Goal: Find specific page/section: Find specific page/section

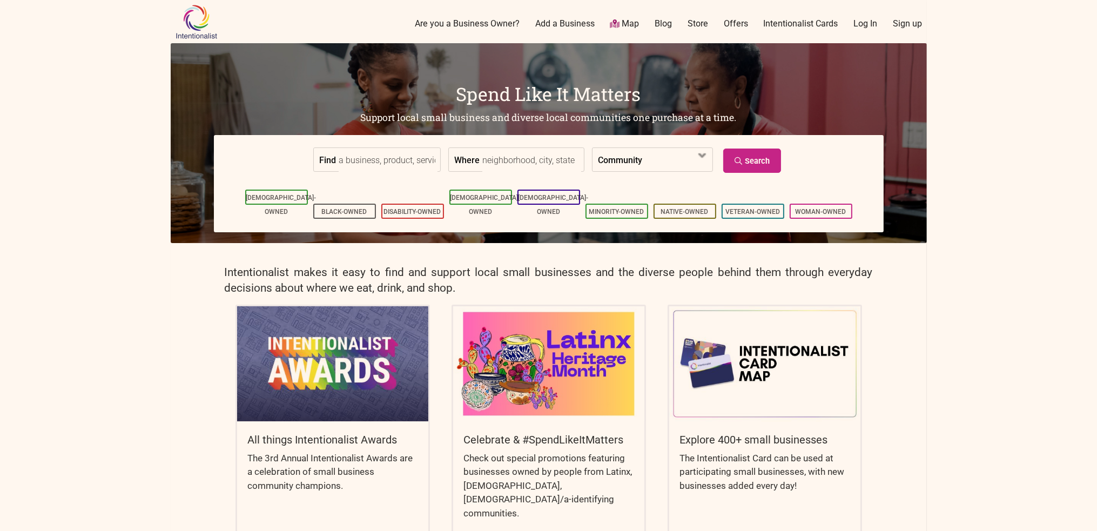
click at [497, 163] on input "Where" at bounding box center [531, 160] width 99 height 24
type input "98052"
click at [749, 164] on link "Search" at bounding box center [752, 161] width 58 height 24
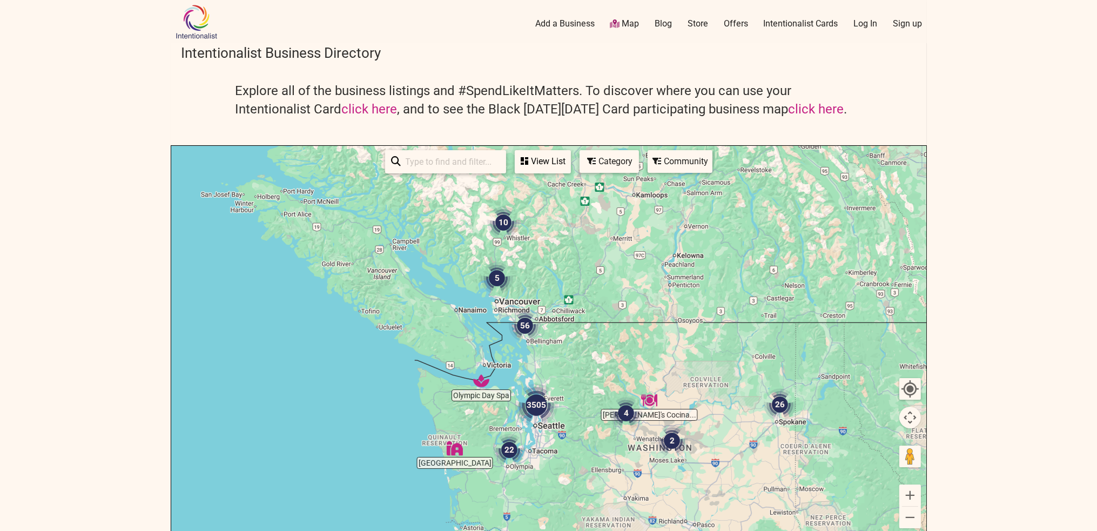
drag, startPoint x: 614, startPoint y: 486, endPoint x: 584, endPoint y: 362, distance: 126.5
click at [584, 362] on div at bounding box center [548, 356] width 755 height 420
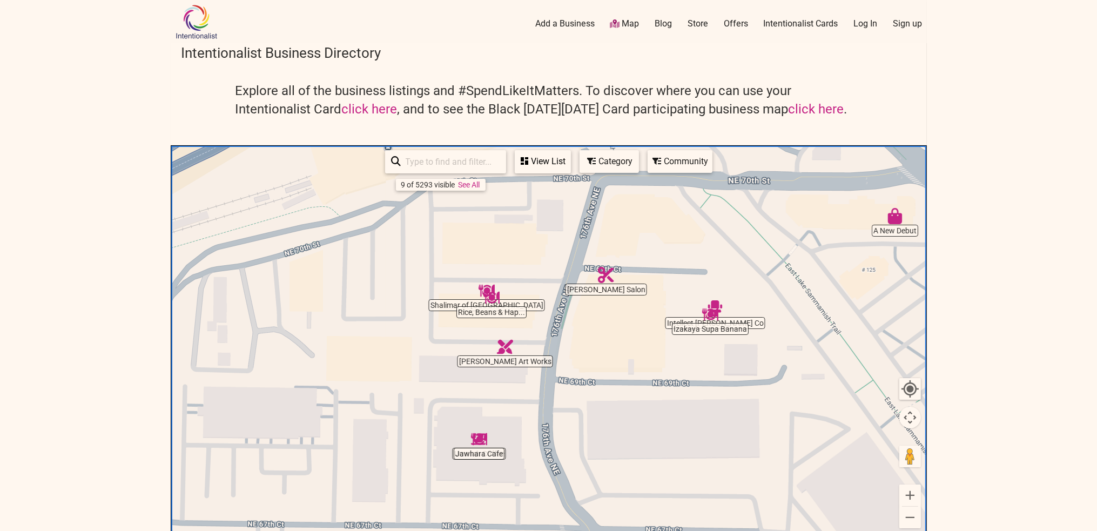
click at [609, 166] on div "Category" at bounding box center [609, 161] width 57 height 21
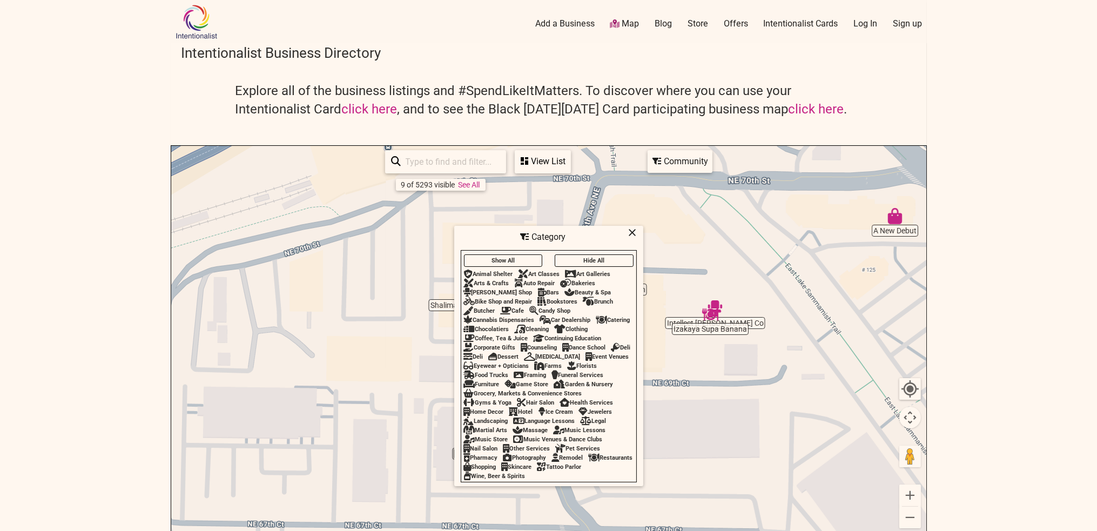
click at [973, 252] on body "× Menu 0 Add a Business Map Blog Store Offers Intentionalist Cards Buy Black Ca…" at bounding box center [548, 265] width 1097 height 531
click at [628, 230] on div "Category" at bounding box center [548, 237] width 187 height 21
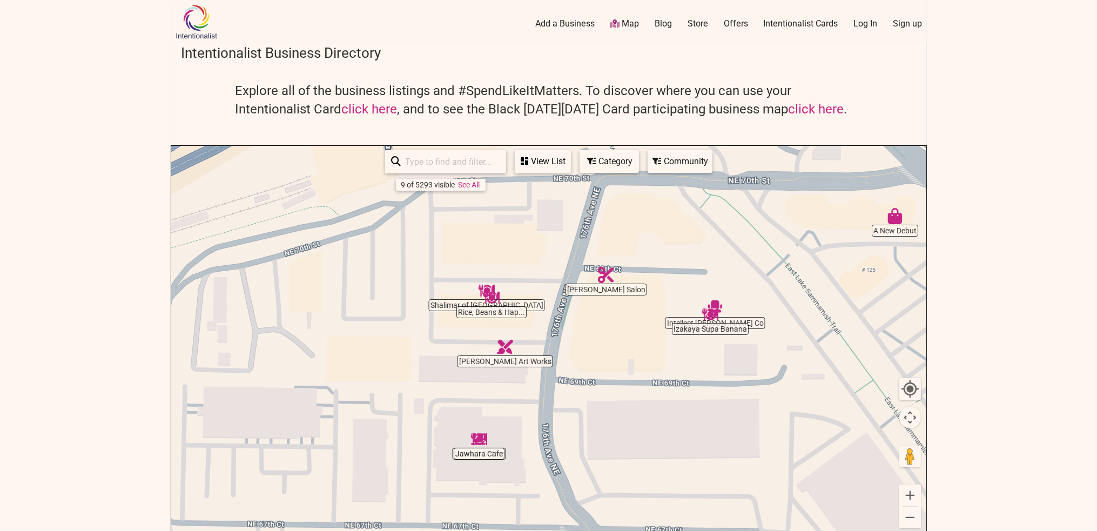
click at [713, 316] on img "Izakaya Supa Banana" at bounding box center [710, 314] width 25 height 25
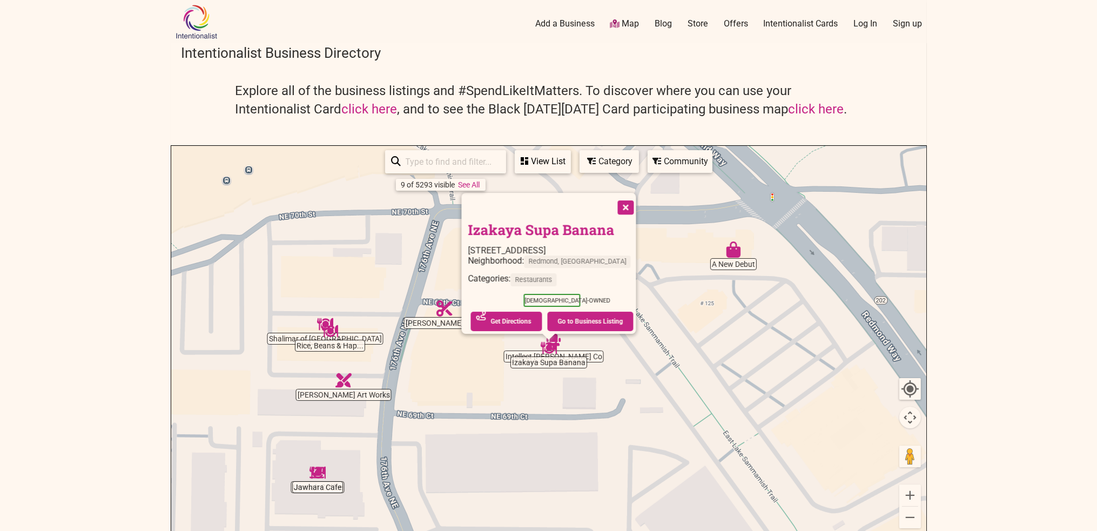
click at [638, 201] on button "Close" at bounding box center [624, 206] width 27 height 27
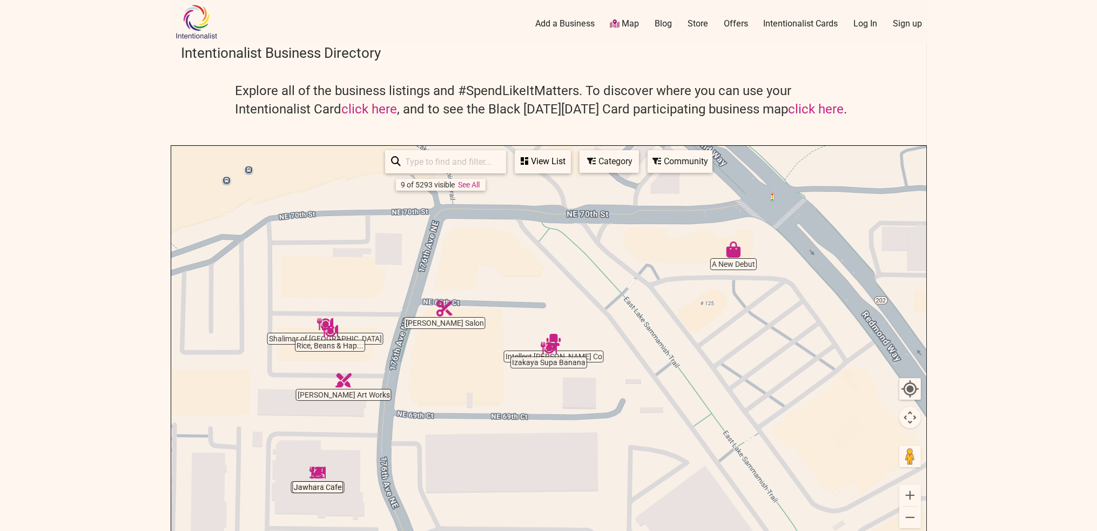
click at [329, 331] on img "Rice, Beans & Happiness" at bounding box center [330, 331] width 25 height 25
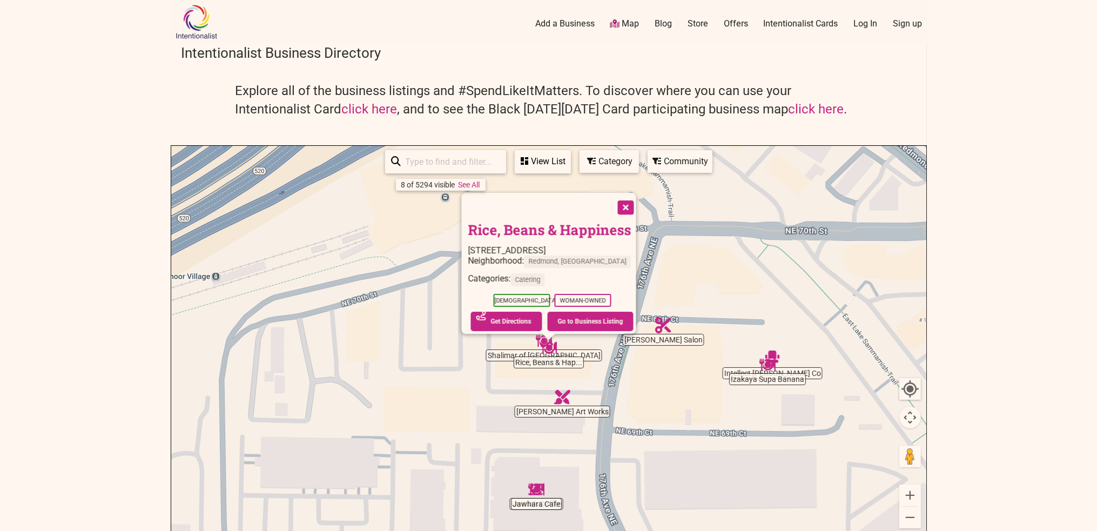
click at [638, 198] on button "Close" at bounding box center [624, 206] width 27 height 27
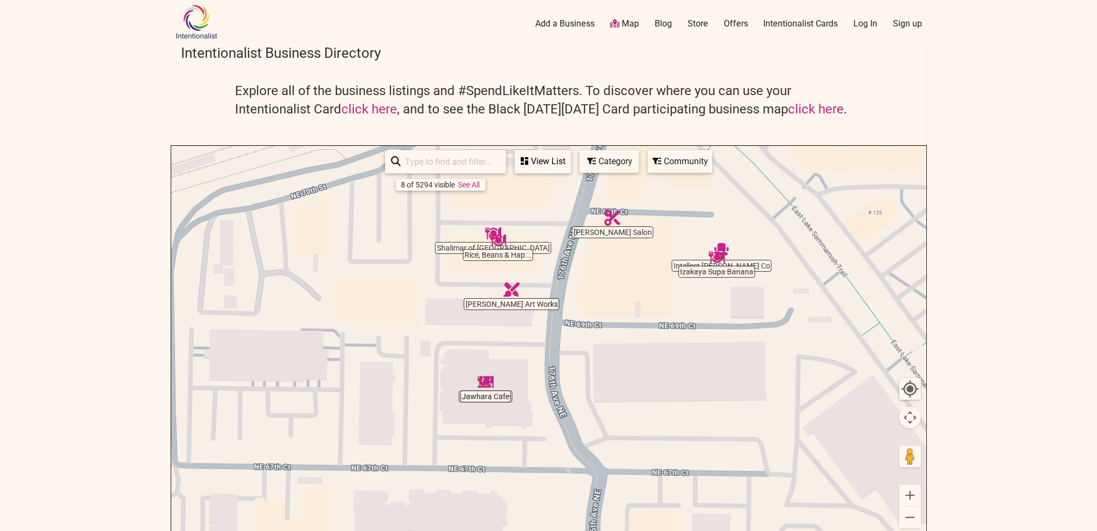
drag, startPoint x: 624, startPoint y: 467, endPoint x: 573, endPoint y: 355, distance: 122.5
click at [573, 355] on div "To navigate, press the arrow keys." at bounding box center [548, 356] width 755 height 420
click at [484, 381] on img "Jawhara Cafe" at bounding box center [485, 381] width 25 height 25
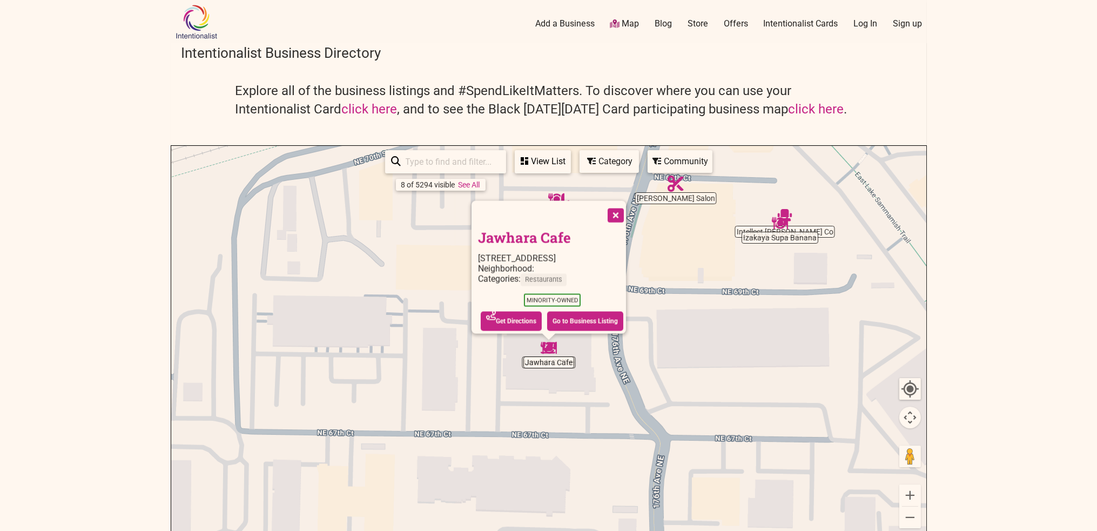
click at [628, 201] on button "Close" at bounding box center [614, 214] width 27 height 27
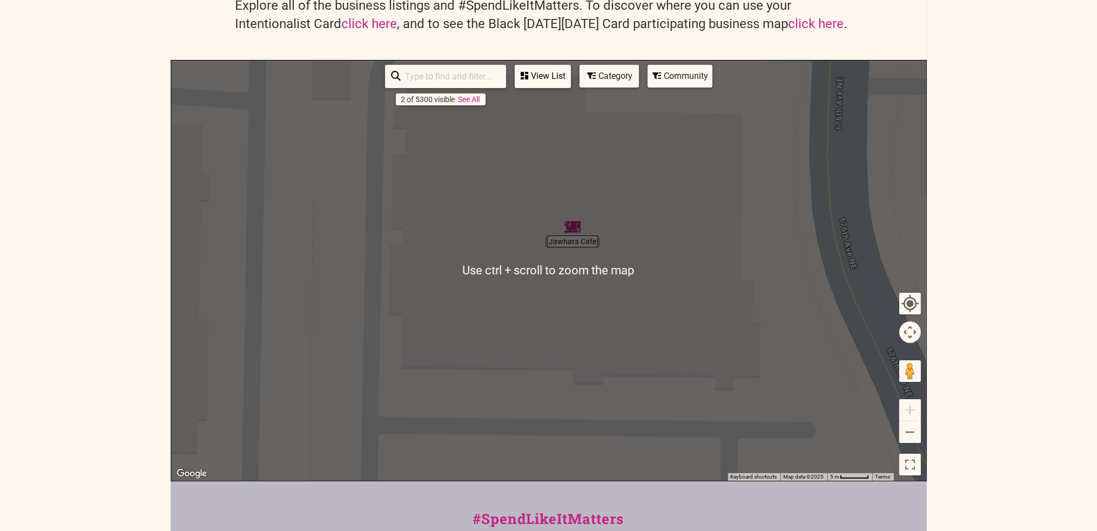
scroll to position [108, 0]
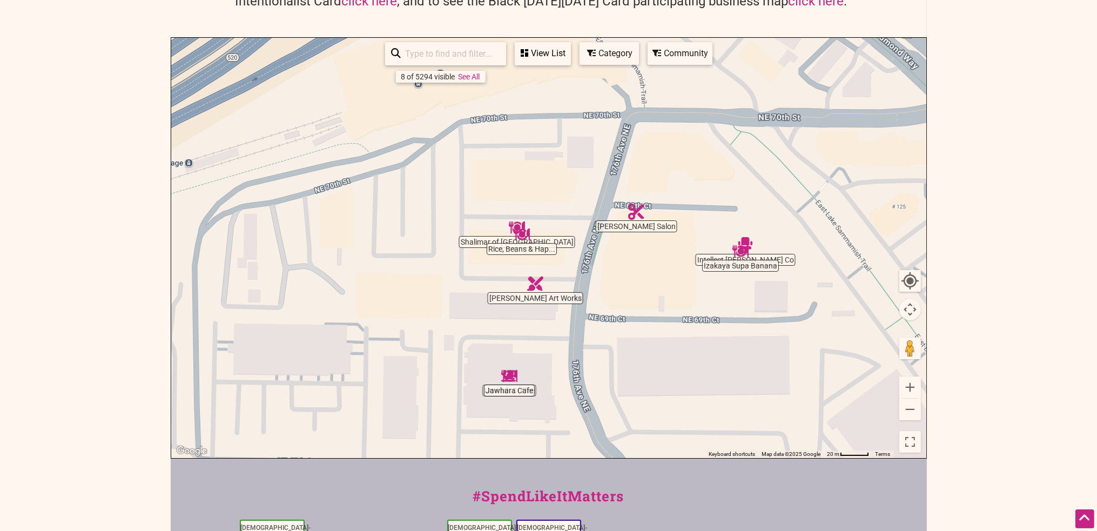
drag, startPoint x: 684, startPoint y: 260, endPoint x: 593, endPoint y: 340, distance: 121.3
click at [594, 338] on div "To navigate, press the arrow keys." at bounding box center [548, 248] width 755 height 420
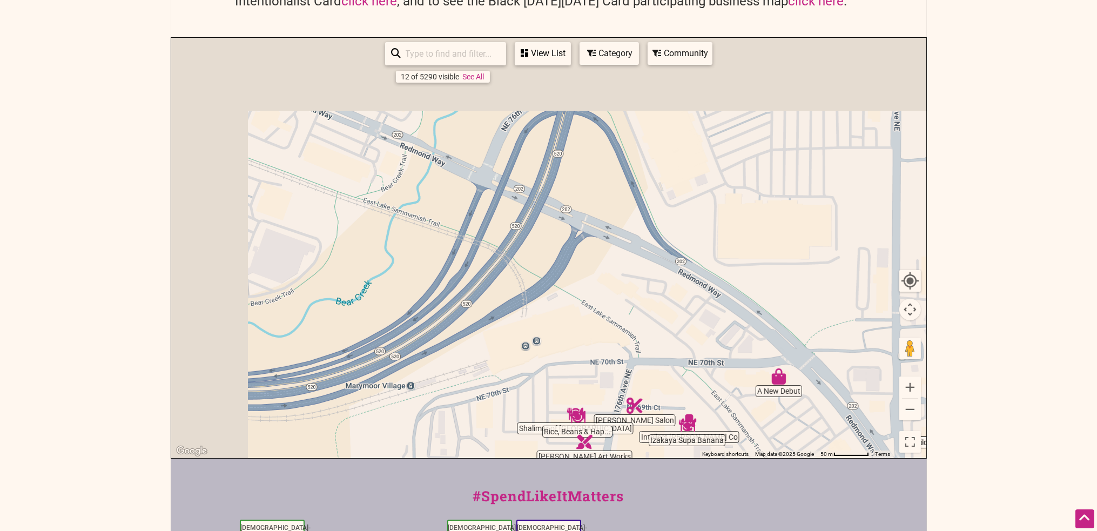
drag, startPoint x: 376, startPoint y: 218, endPoint x: 798, endPoint y: 383, distance: 453.0
click at [798, 383] on div "To navigate, press the arrow keys." at bounding box center [548, 248] width 755 height 420
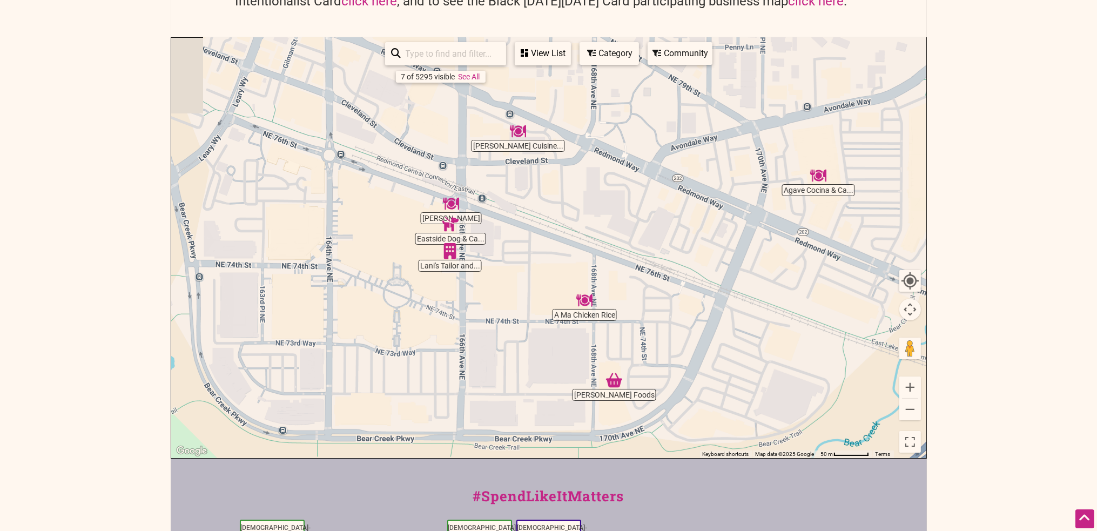
drag, startPoint x: 472, startPoint y: 315, endPoint x: 738, endPoint y: 365, distance: 271.3
click at [738, 365] on div "To navigate, press the arrow keys." at bounding box center [548, 248] width 755 height 420
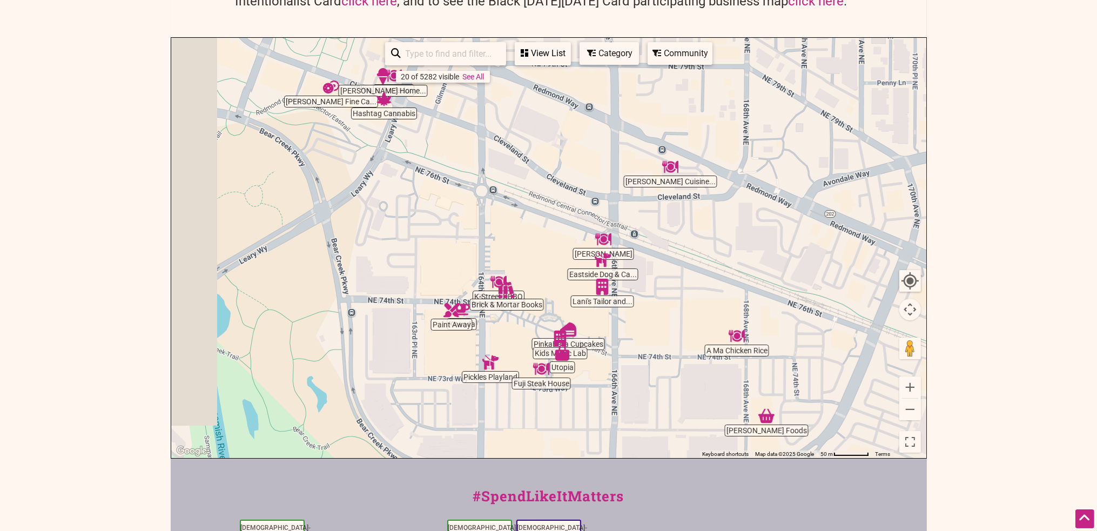
drag, startPoint x: 526, startPoint y: 338, endPoint x: 671, endPoint y: 373, distance: 149.3
click at [671, 373] on div "To navigate, press the arrow keys." at bounding box center [548, 248] width 755 height 420
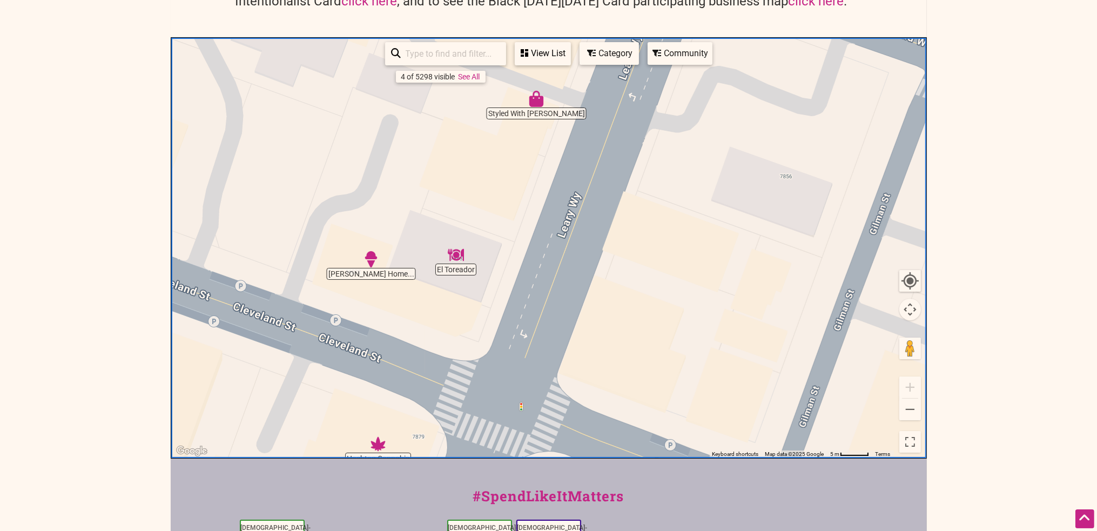
click at [455, 257] on img "El Toreador" at bounding box center [455, 255] width 25 height 25
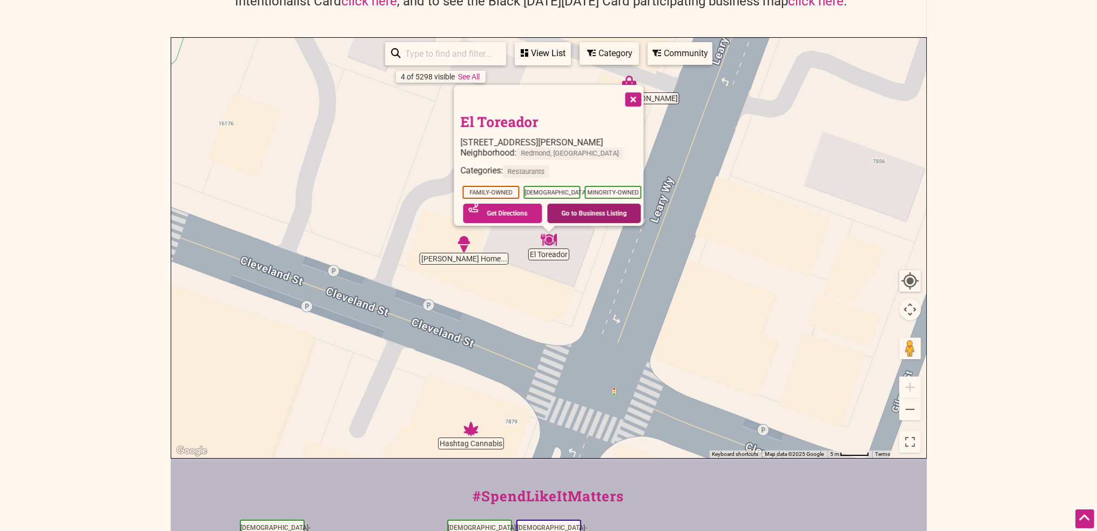
click at [582, 204] on link "Go to Business Listing" at bounding box center [594, 213] width 94 height 19
drag, startPoint x: 534, startPoint y: 117, endPoint x: 452, endPoint y: 116, distance: 82.1
click at [454, 116] on div "El Toreador 7845 NE Leary Way, Redmond, WA 98052 Neighborhood: Redmond, WA Cate…" at bounding box center [549, 155] width 190 height 141
copy link "El Toreador"
